Goal: Task Accomplishment & Management: Manage account settings

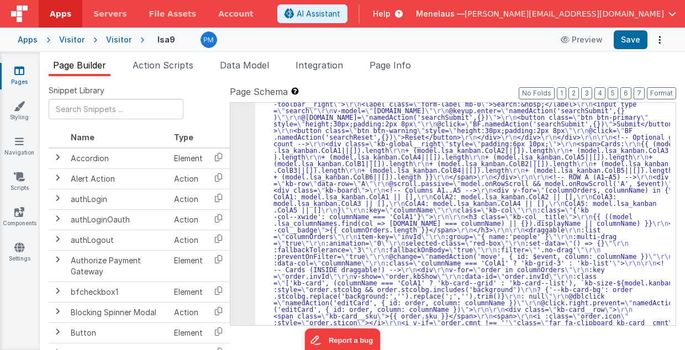
scroll to position [645, 0]
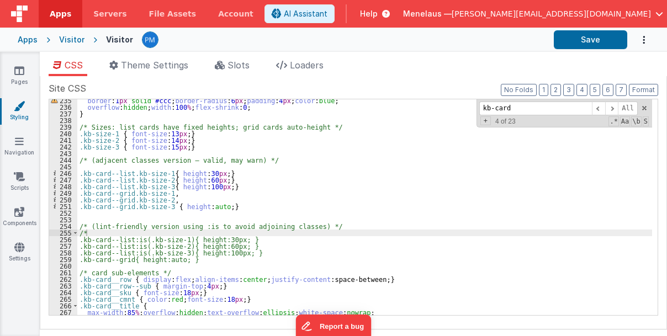
scroll to position [1554, 0]
